Goal: Task Accomplishment & Management: Manage account settings

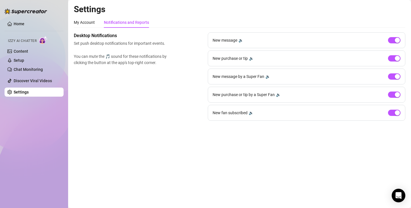
click at [177, 93] on div "Desktop Notifications Set push desktop notifications for important events. You …" at bounding box center [240, 76] width 332 height 89
click at [86, 25] on div "My Account" at bounding box center [84, 22] width 21 height 6
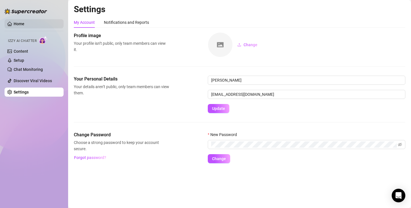
click at [16, 26] on link "Home" at bounding box center [19, 24] width 11 height 5
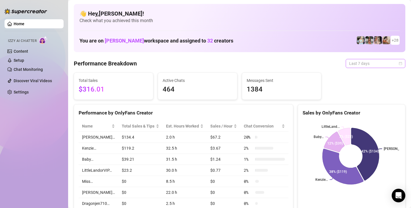
click at [370, 63] on span "Last 7 days" at bounding box center [375, 63] width 53 height 9
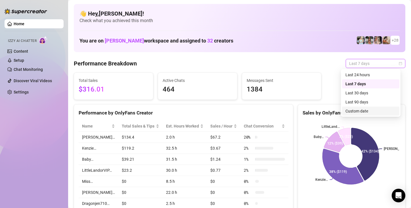
click at [363, 110] on div "Custom date" at bounding box center [371, 111] width 51 height 6
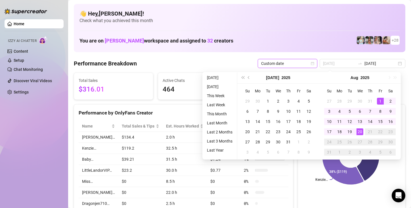
type input "[DATE]"
click at [379, 99] on div "1" at bounding box center [380, 101] width 7 height 7
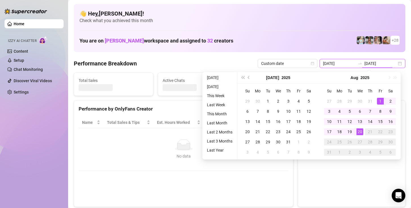
type input "[DATE]"
